Goal: Information Seeking & Learning: Learn about a topic

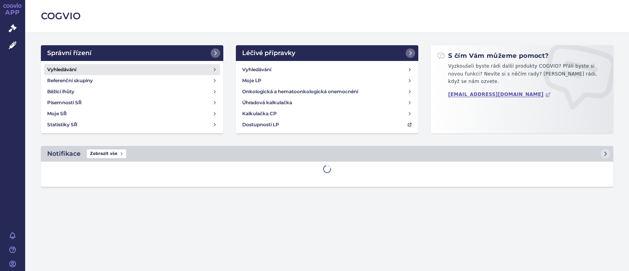
click at [64, 70] on h4 "Vyhledávání" at bounding box center [61, 70] width 29 height 8
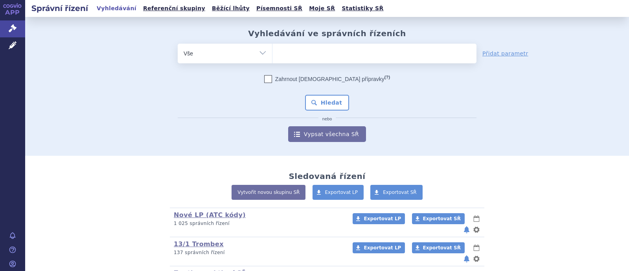
click at [254, 57] on select "Vše Spisová značka Typ SŘ Přípravek/SUKL kód Účastník/Držitel" at bounding box center [225, 53] width 94 height 18
select select "filter-atc-group"
click at [178, 44] on select "Vše Spisová značka Typ SŘ Přípravek/SUKL kód Účastník/Držitel" at bounding box center [225, 53] width 94 height 18
click at [297, 54] on ul at bounding box center [374, 52] width 204 height 17
click at [272, 54] on select at bounding box center [272, 53] width 0 height 20
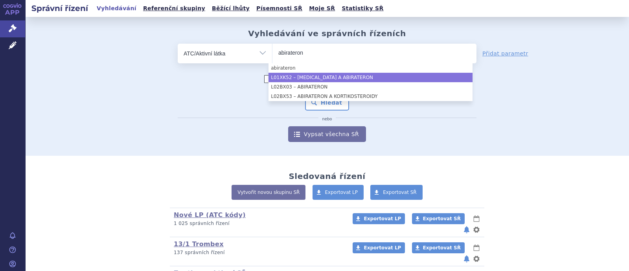
type input "abirateron"
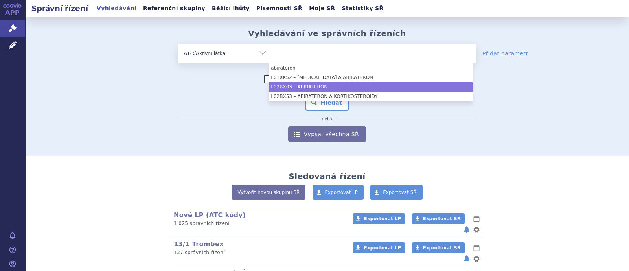
select select "L02BX03"
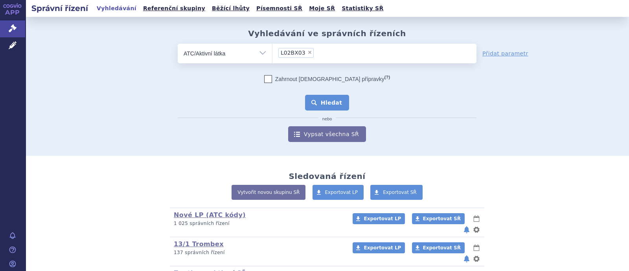
click at [328, 103] on button "Hledat" at bounding box center [327, 103] width 44 height 16
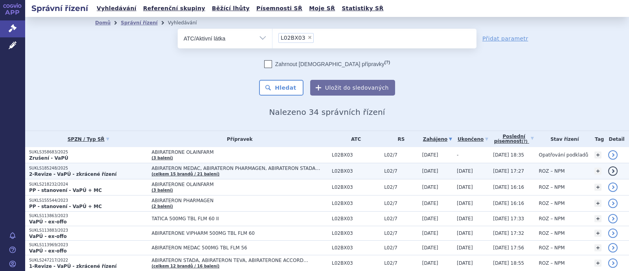
click at [209, 167] on span "ABIRATERON MEDAC, ABIRATERON PHARMAGEN, ABIRATERON STADA…" at bounding box center [240, 168] width 176 height 6
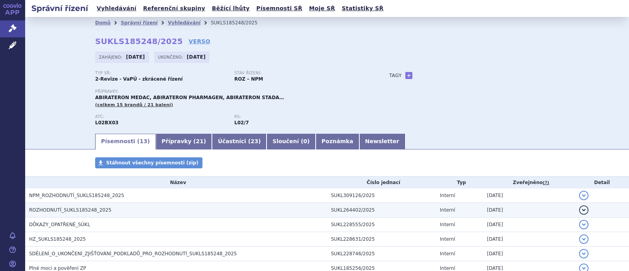
scroll to position [49, 0]
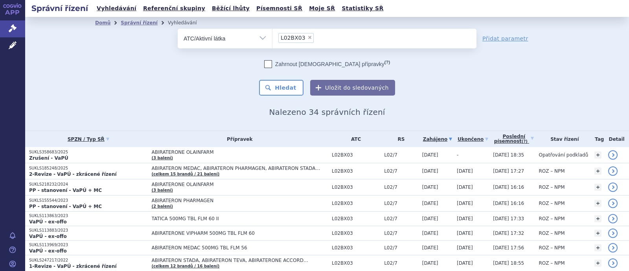
click at [307, 38] on span "×" at bounding box center [309, 37] width 5 height 5
click at [272, 38] on select "L02BX03" at bounding box center [272, 38] width 0 height 20
select select
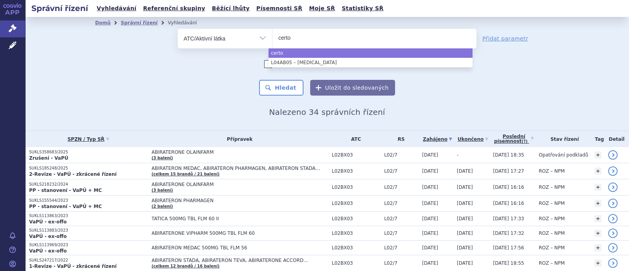
type input "certo"
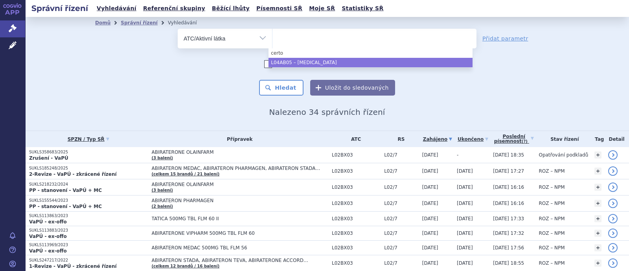
select select "L04AB05"
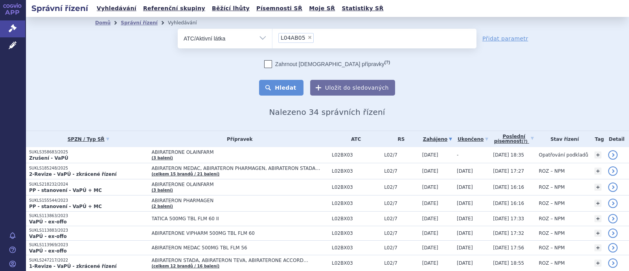
click at [290, 92] on button "Hledat" at bounding box center [281, 88] width 44 height 16
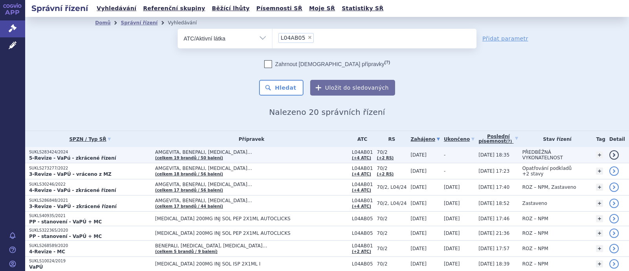
click at [202, 150] on span "AMGEVITA, BENEPALI, CIMZIA…" at bounding box center [251, 152] width 193 height 6
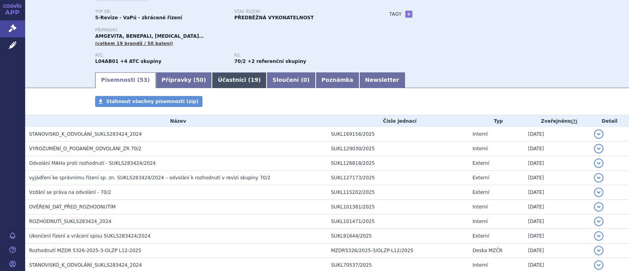
scroll to position [98, 0]
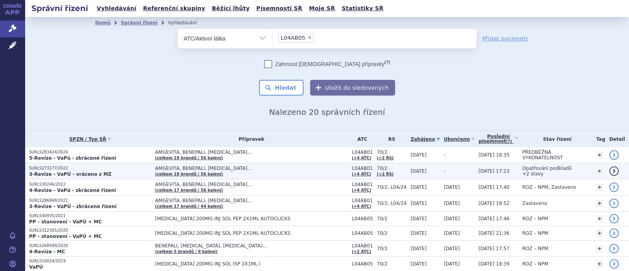
click at [175, 170] on span "AMGEVITA, BENEPALI, [MEDICAL_DATA]… (celkem 18 brandů / 56 balení)" at bounding box center [251, 170] width 193 height 11
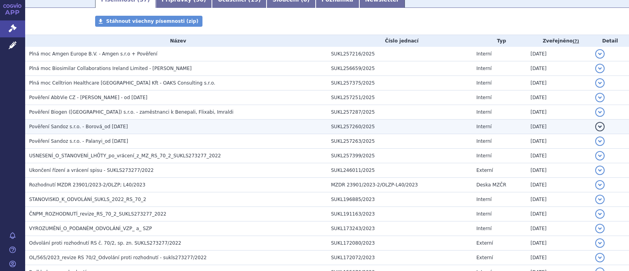
scroll to position [196, 0]
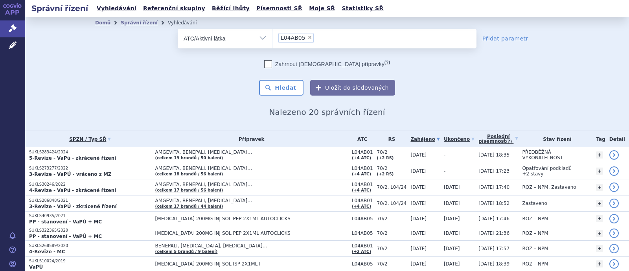
click at [307, 35] on span "×" at bounding box center [309, 37] width 5 height 5
click at [272, 35] on select "L04AB05" at bounding box center [272, 38] width 0 height 20
select select
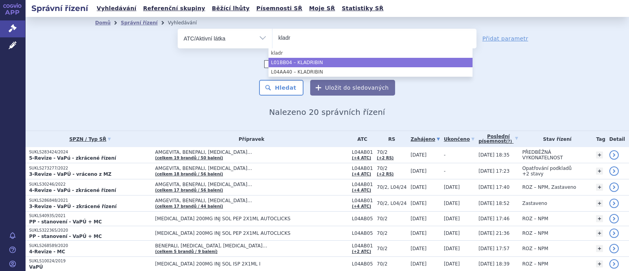
type input "kladr"
select select "L01BB04"
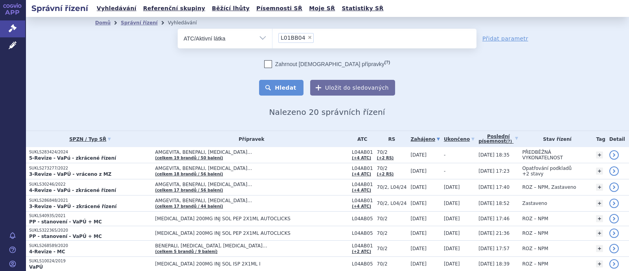
click at [295, 83] on button "Hledat" at bounding box center [281, 88] width 44 height 16
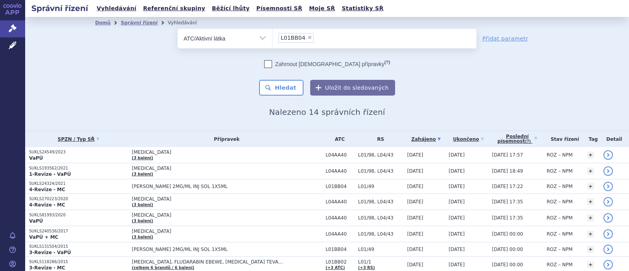
click at [307, 36] on span "×" at bounding box center [309, 37] width 5 height 5
click at [272, 36] on select "L01BB04" at bounding box center [272, 38] width 0 height 20
select select
type input "M04AC01"
select select "M04AC01"
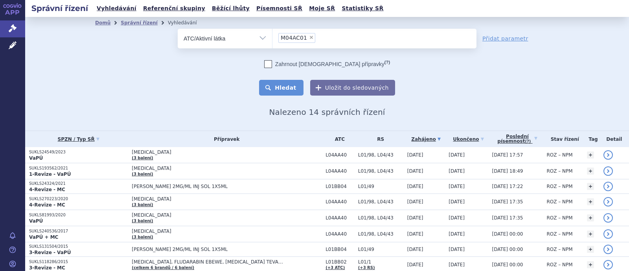
click at [287, 85] on button "Hledat" at bounding box center [281, 88] width 44 height 16
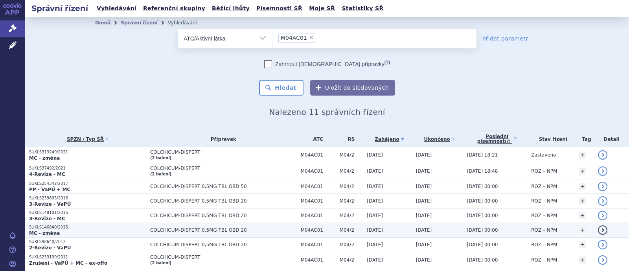
scroll to position [73, 0]
